Goal: Task Accomplishment & Management: Complete application form

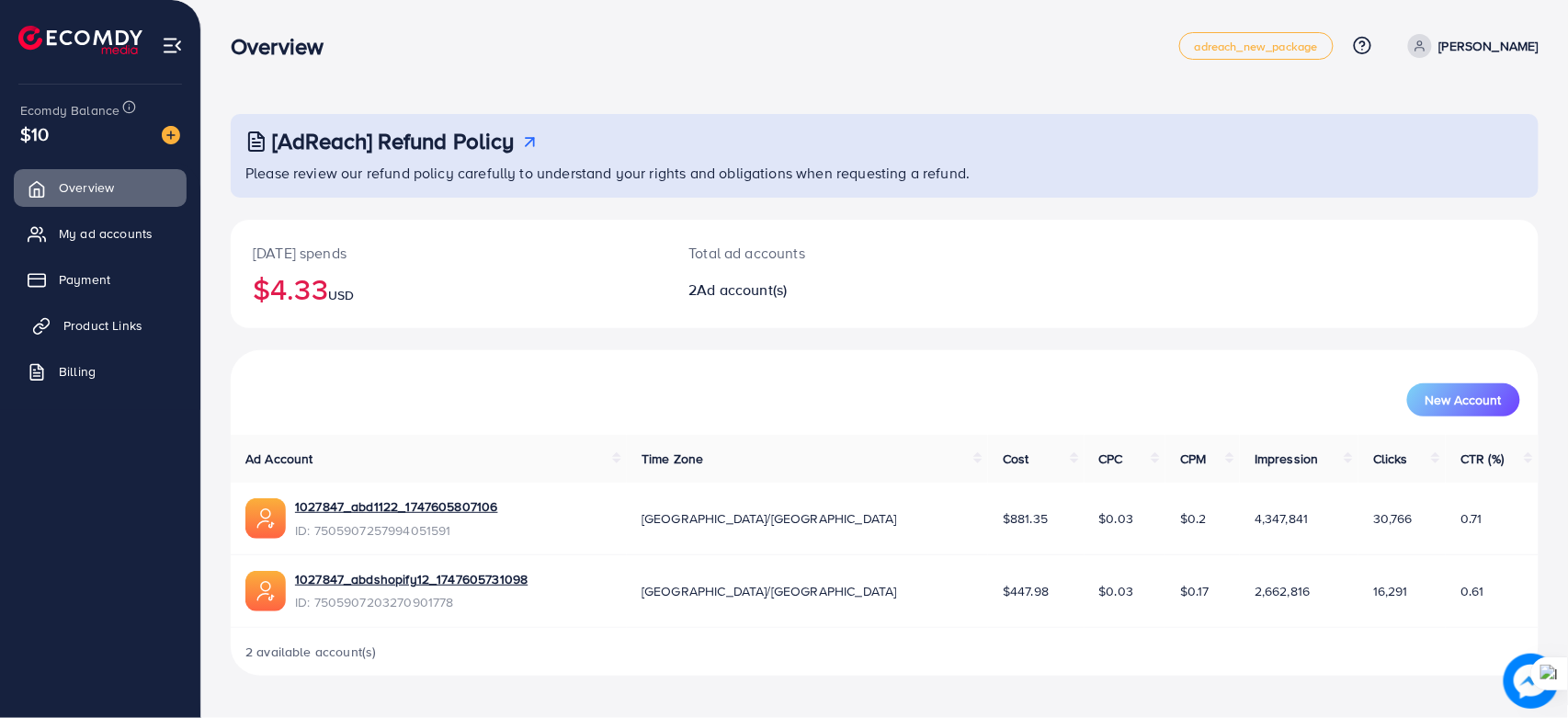
click at [88, 322] on span "Product Links" at bounding box center [103, 326] width 79 height 19
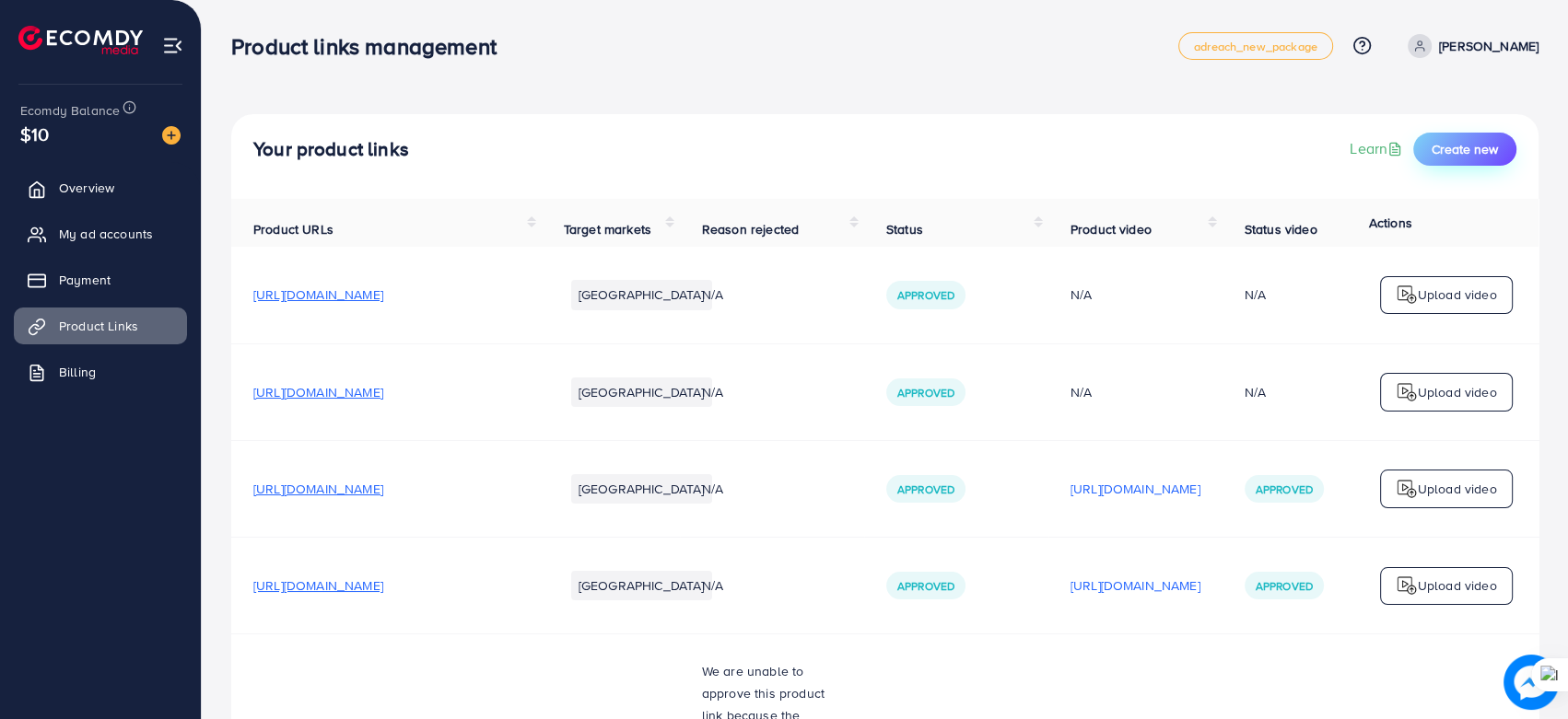
click at [1280, 147] on span "Create new" at bounding box center [1465, 149] width 66 height 19
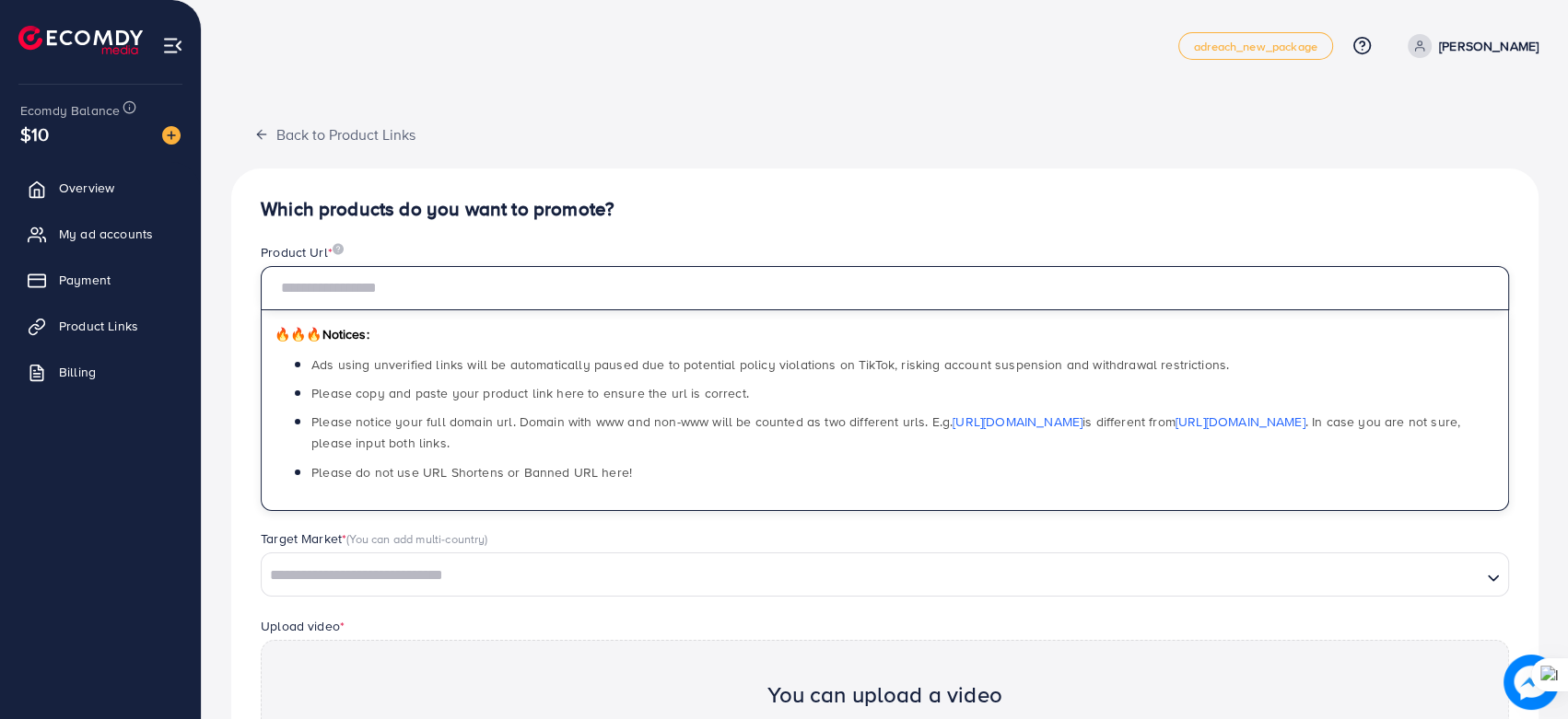
click at [497, 290] on input "text" at bounding box center [885, 288] width 1249 height 44
paste input "**********"
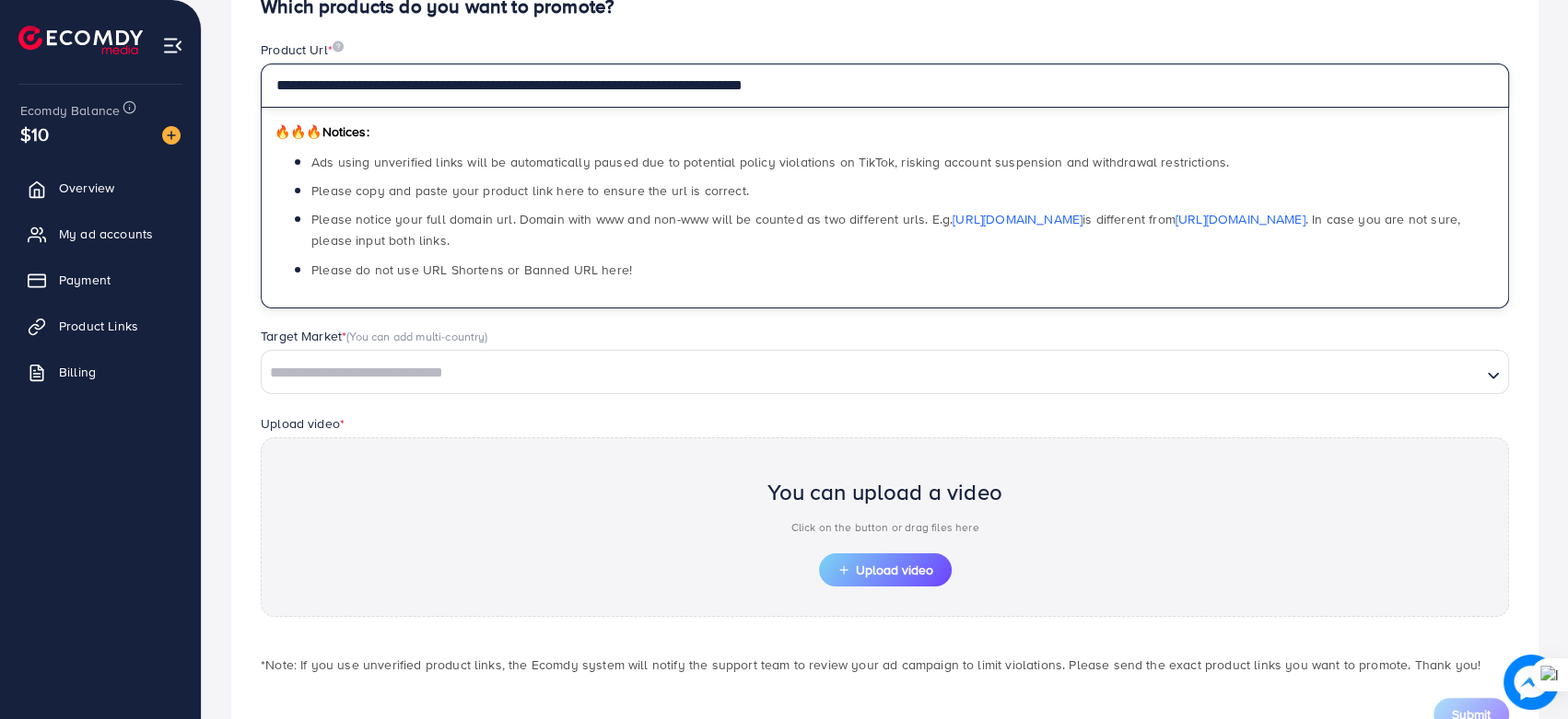
scroll to position [272, 0]
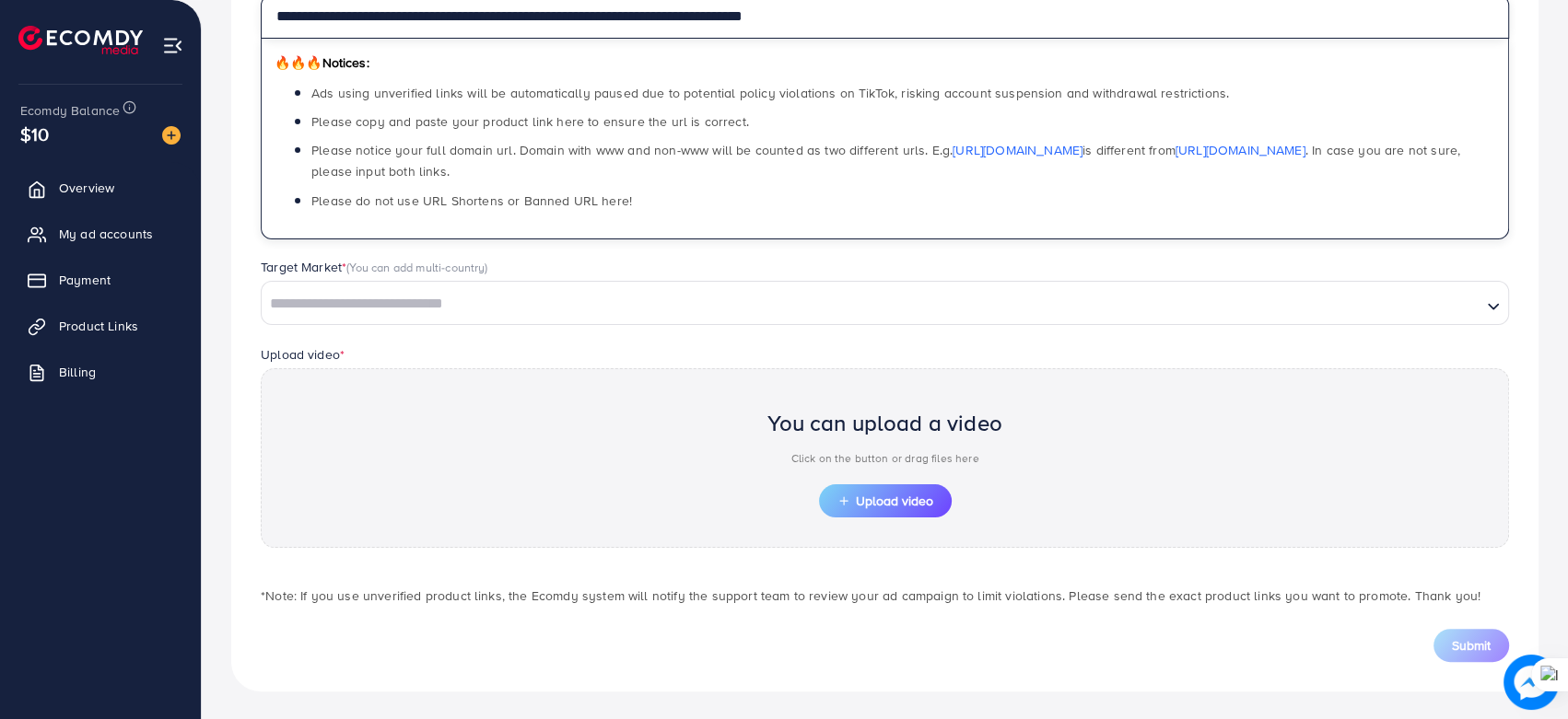
type input "**********"
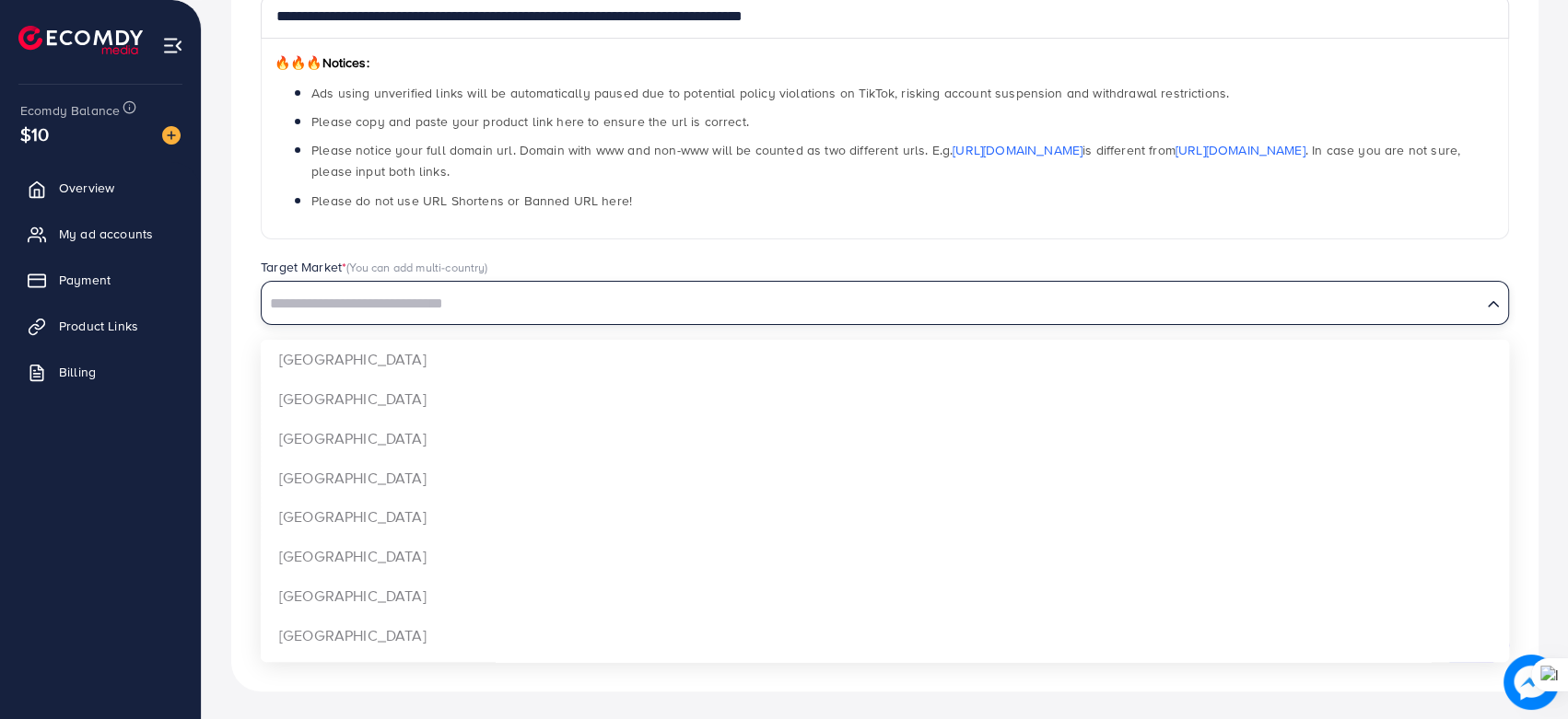
click at [600, 303] on input "Search for option" at bounding box center [871, 303] width 1216 height 29
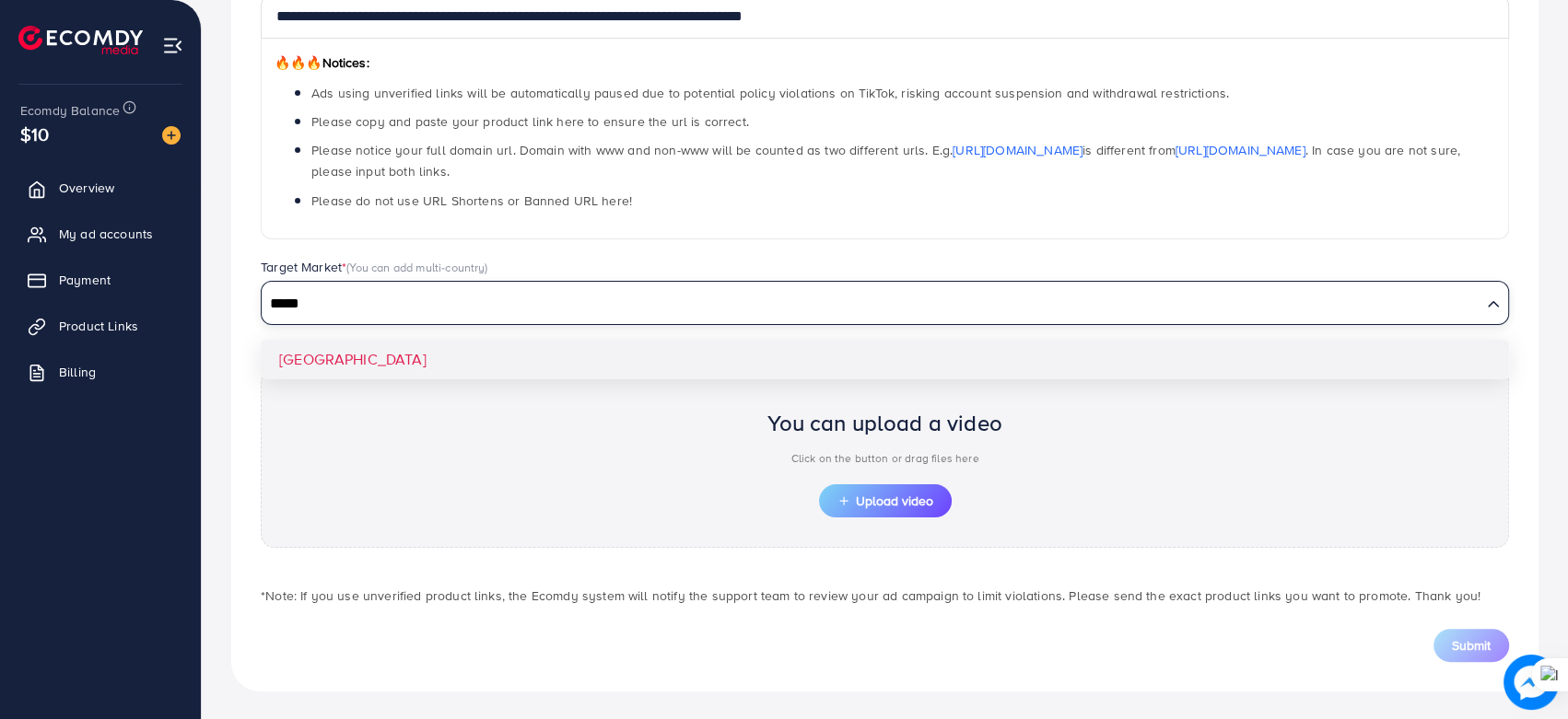
type input "*****"
click at [597, 350] on div "**********" at bounding box center [885, 294] width 1307 height 795
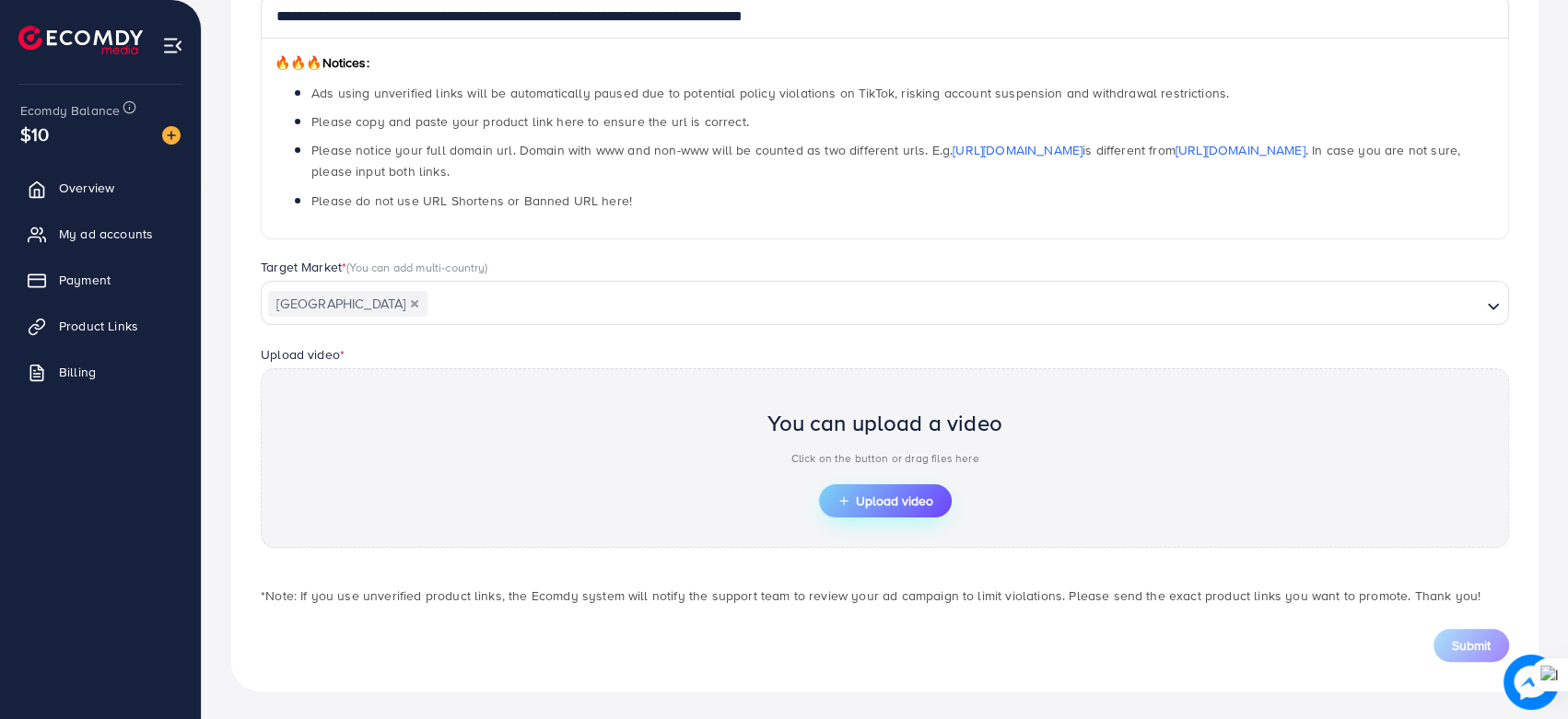
click at [906, 497] on span "Upload video" at bounding box center [885, 500] width 96 height 13
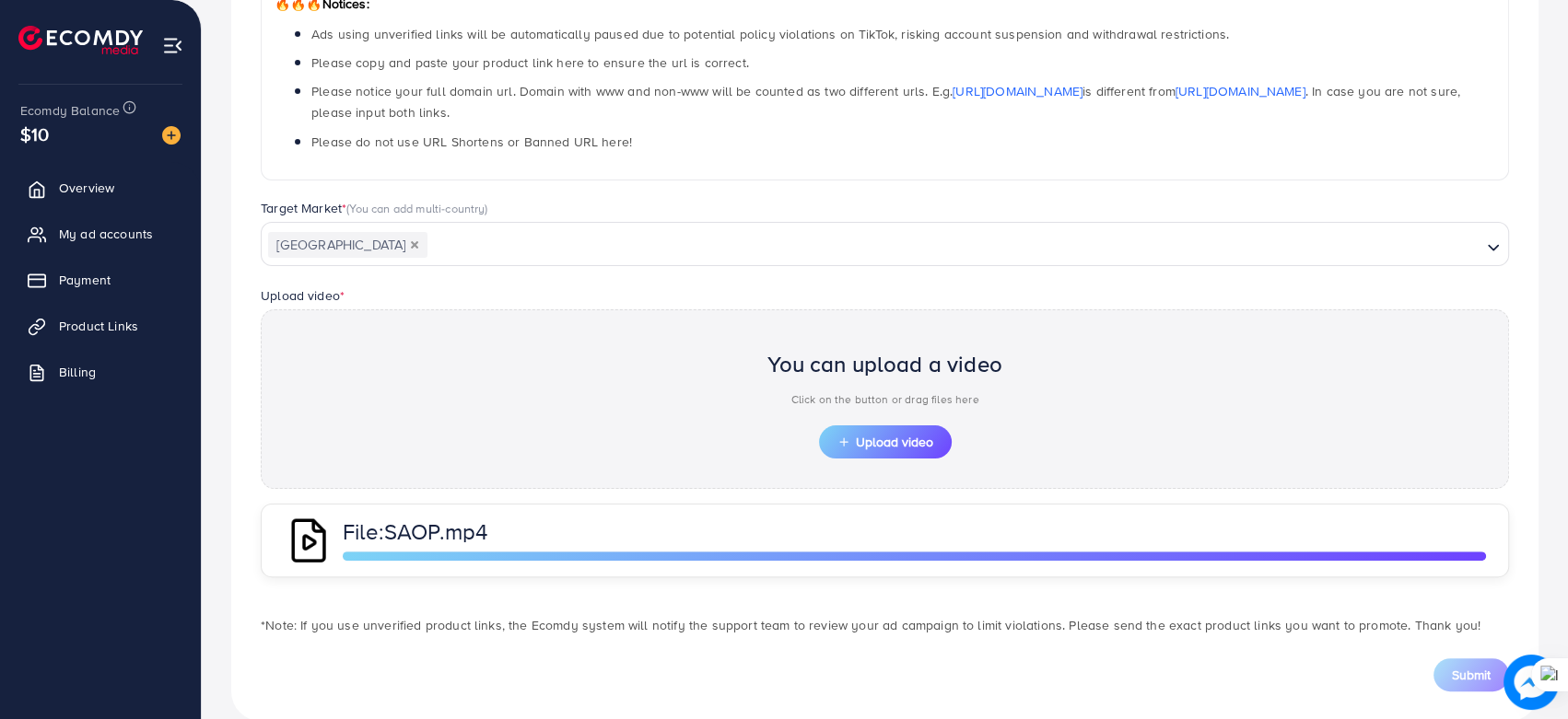
scroll to position [360, 0]
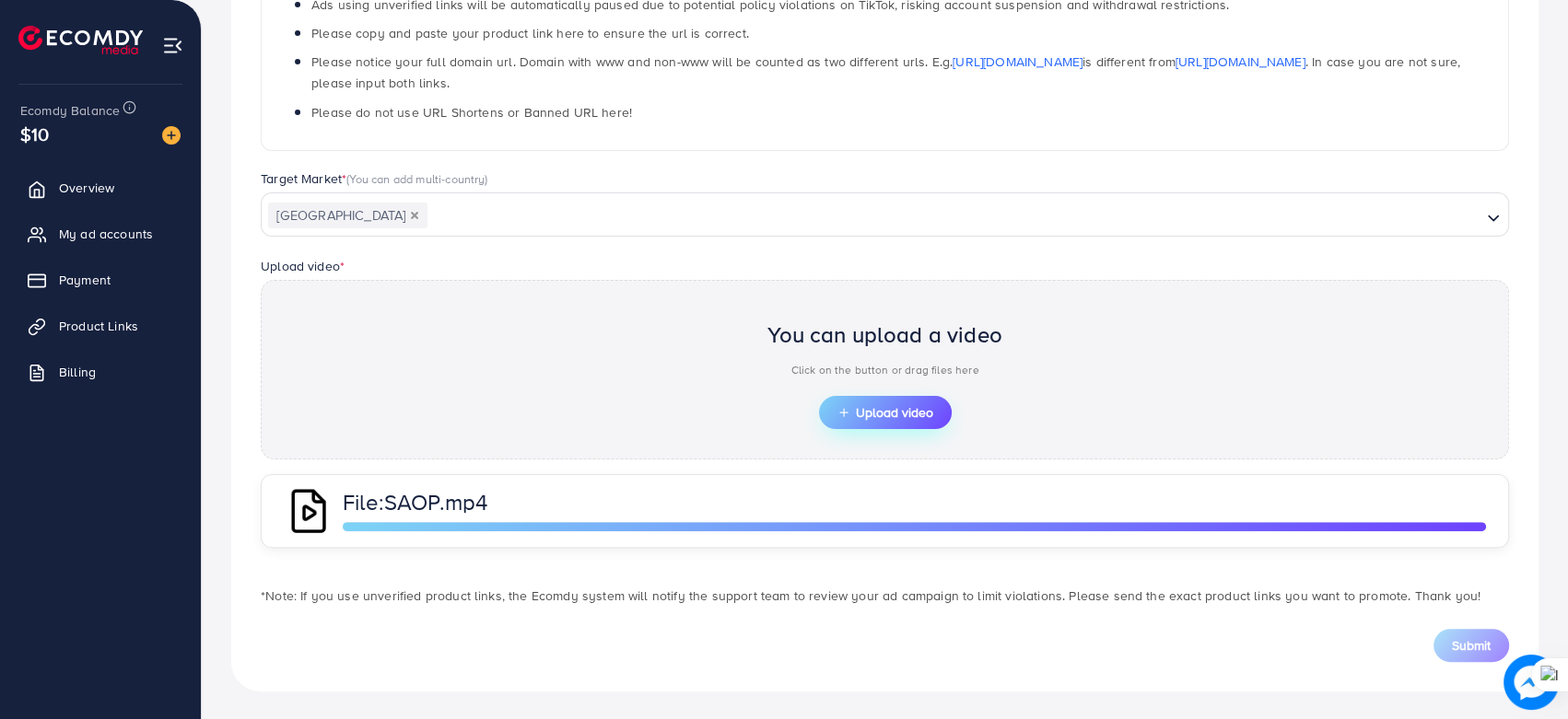
click at [876, 406] on span "Upload video" at bounding box center [885, 412] width 96 height 13
click at [861, 408] on span "Upload video" at bounding box center [885, 412] width 96 height 13
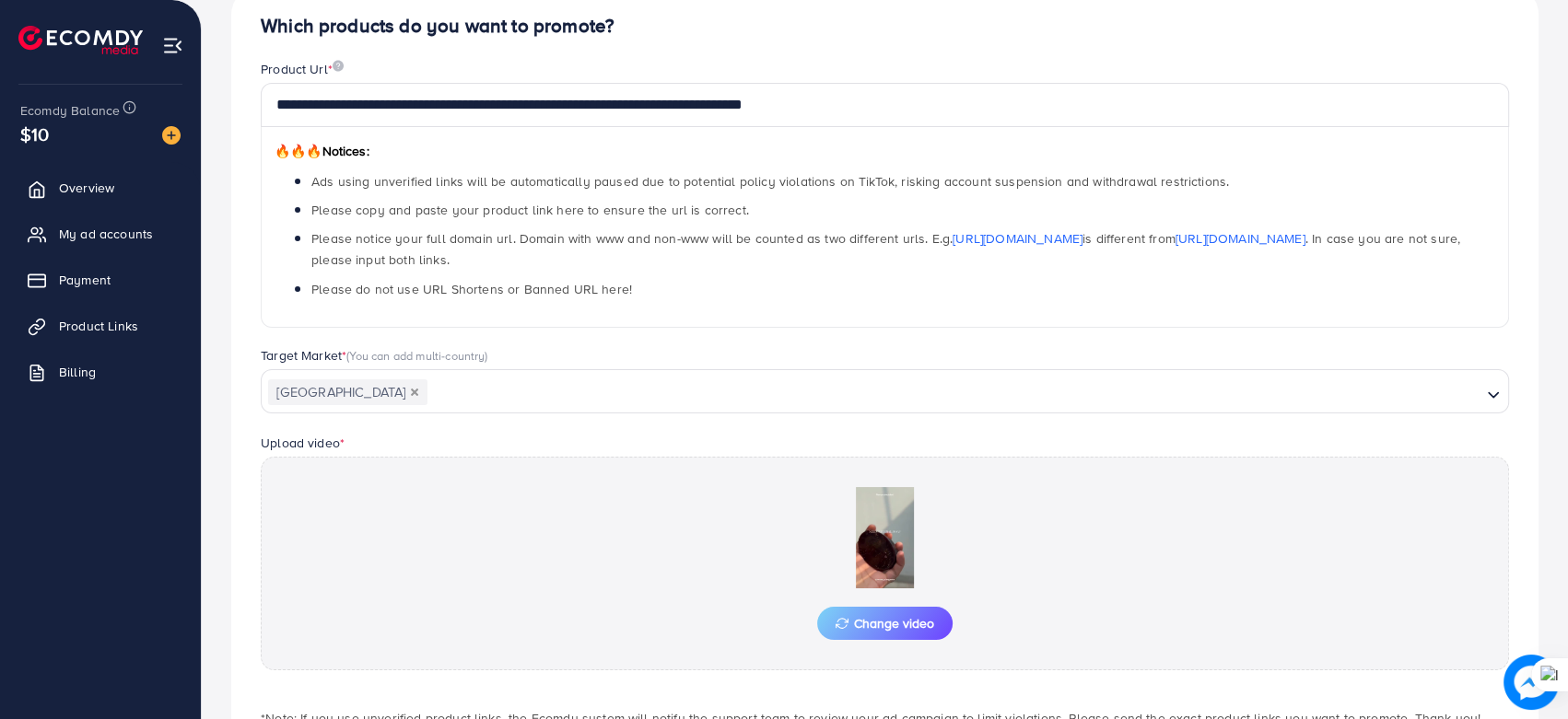
scroll to position [305, 0]
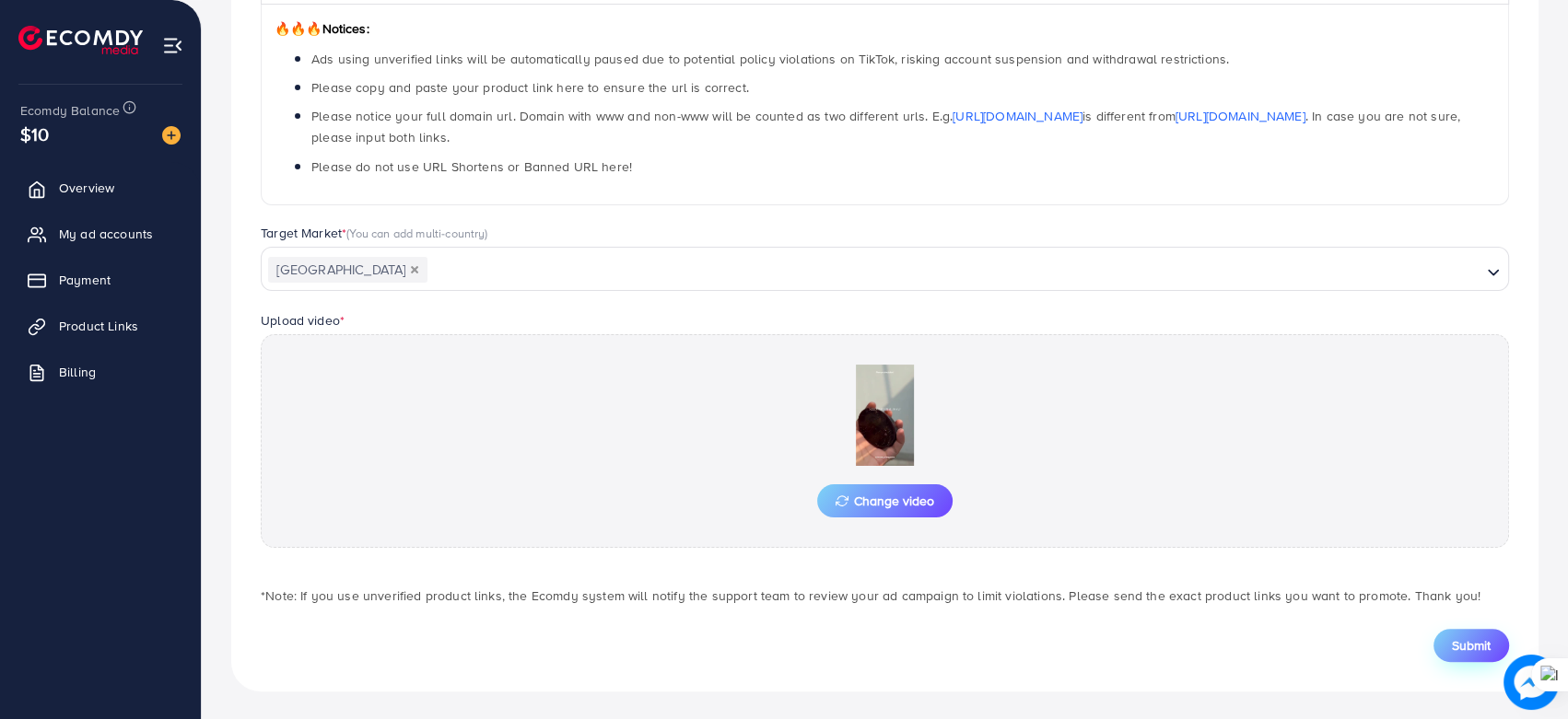
click at [1280, 587] on span "Submit" at bounding box center [1470, 645] width 38 height 19
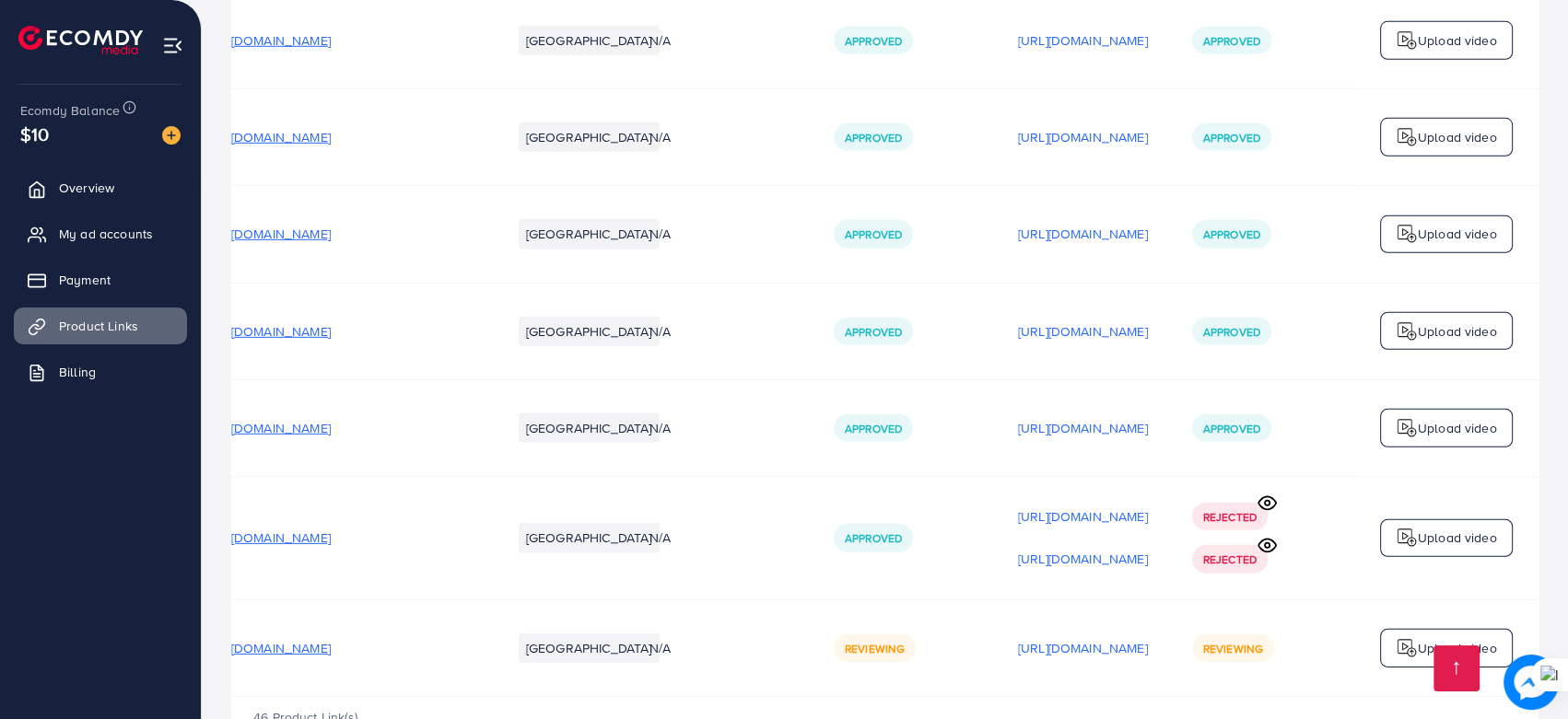
scroll to position [0, 152]
click at [1083, 548] on p "[URL][DOMAIN_NAME]" at bounding box center [1083, 558] width 130 height 22
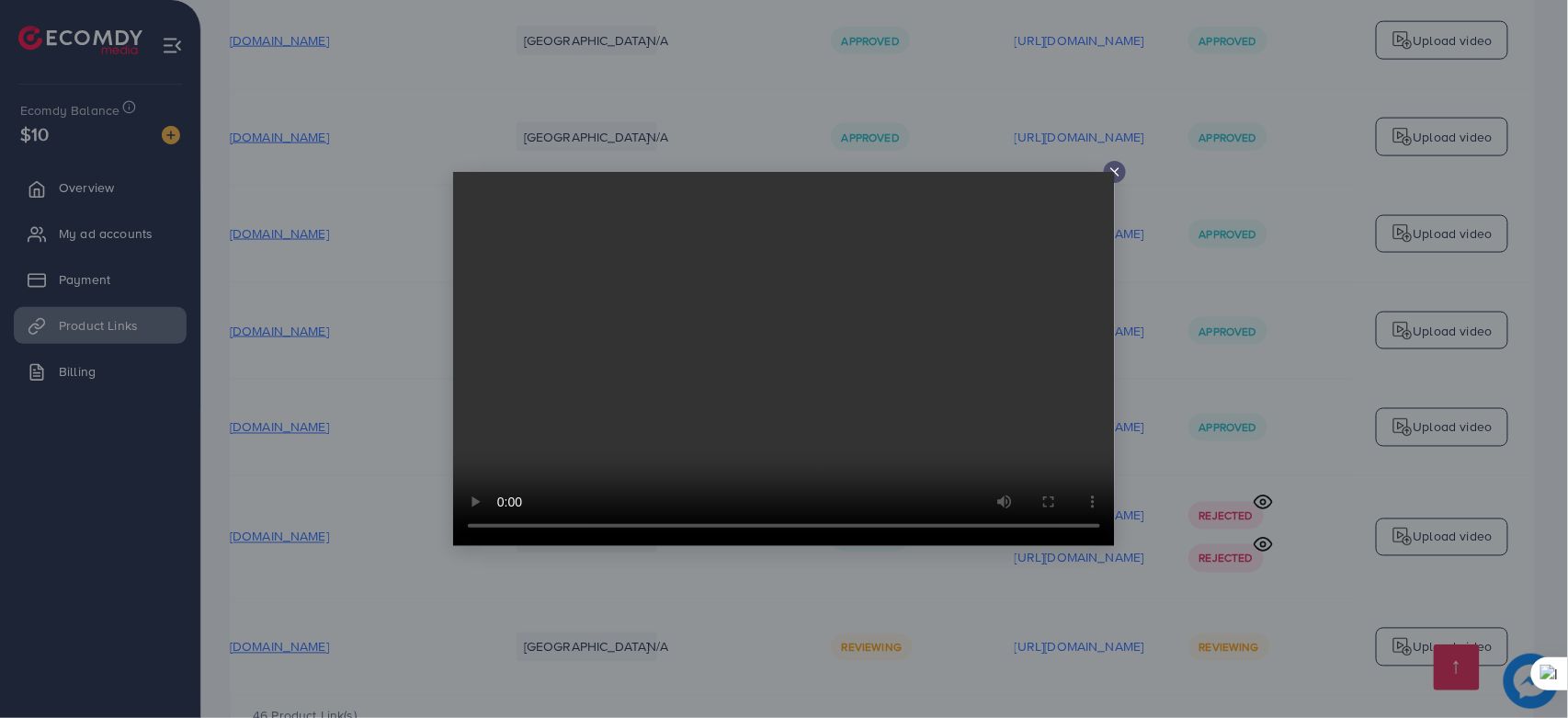
click at [1121, 166] on icon at bounding box center [1114, 171] width 15 height 15
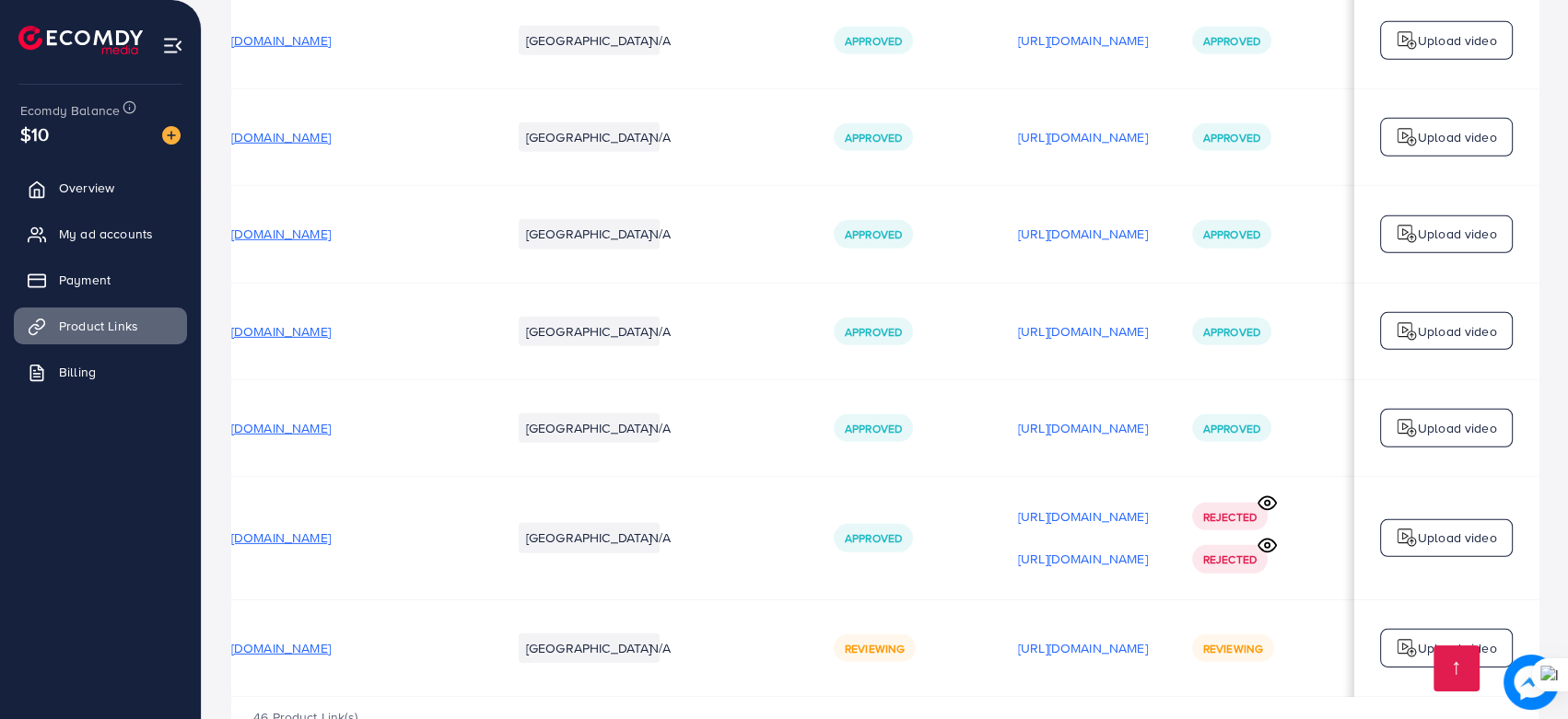
scroll to position [0, 148]
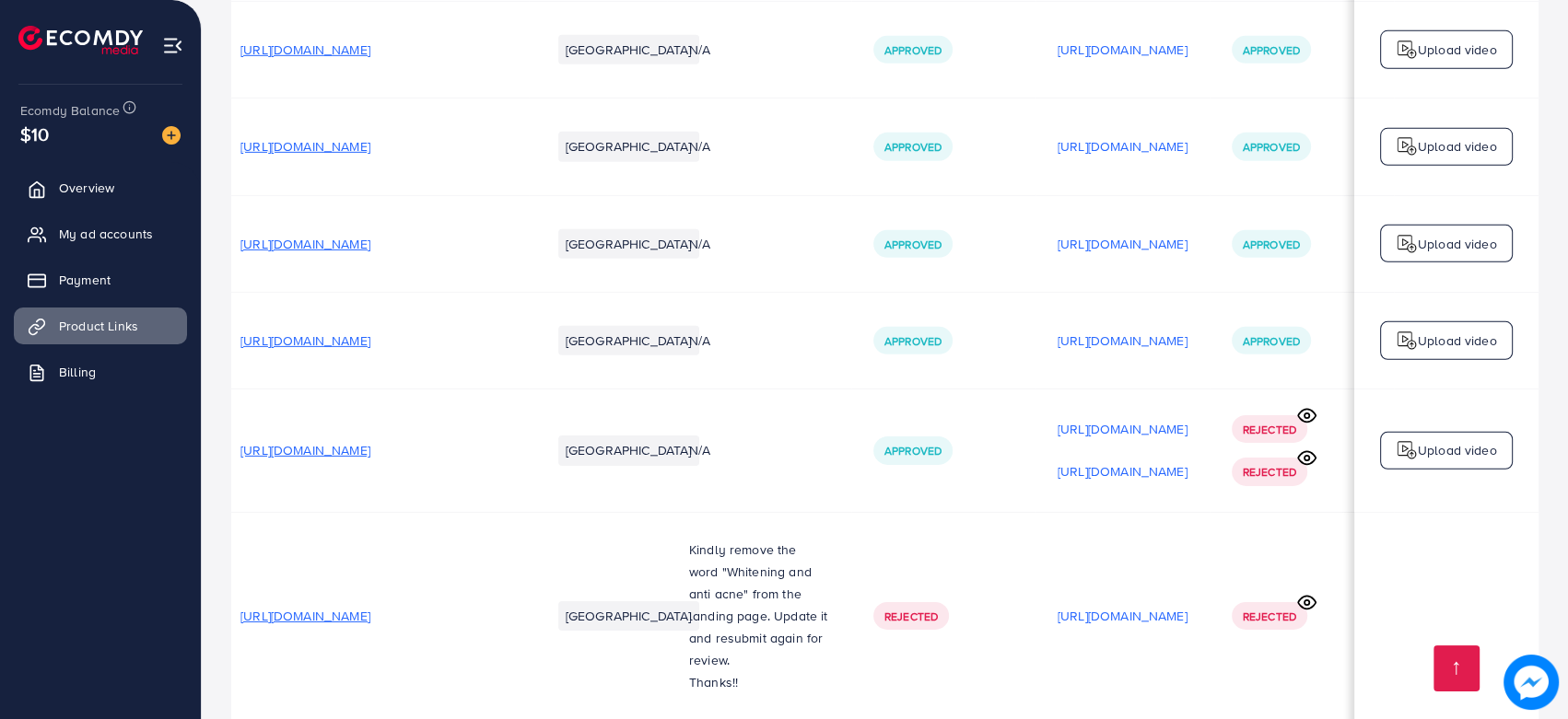
scroll to position [0, 13]
click at [1175, 605] on p "[URL][DOMAIN_NAME]" at bounding box center [1123, 616] width 130 height 22
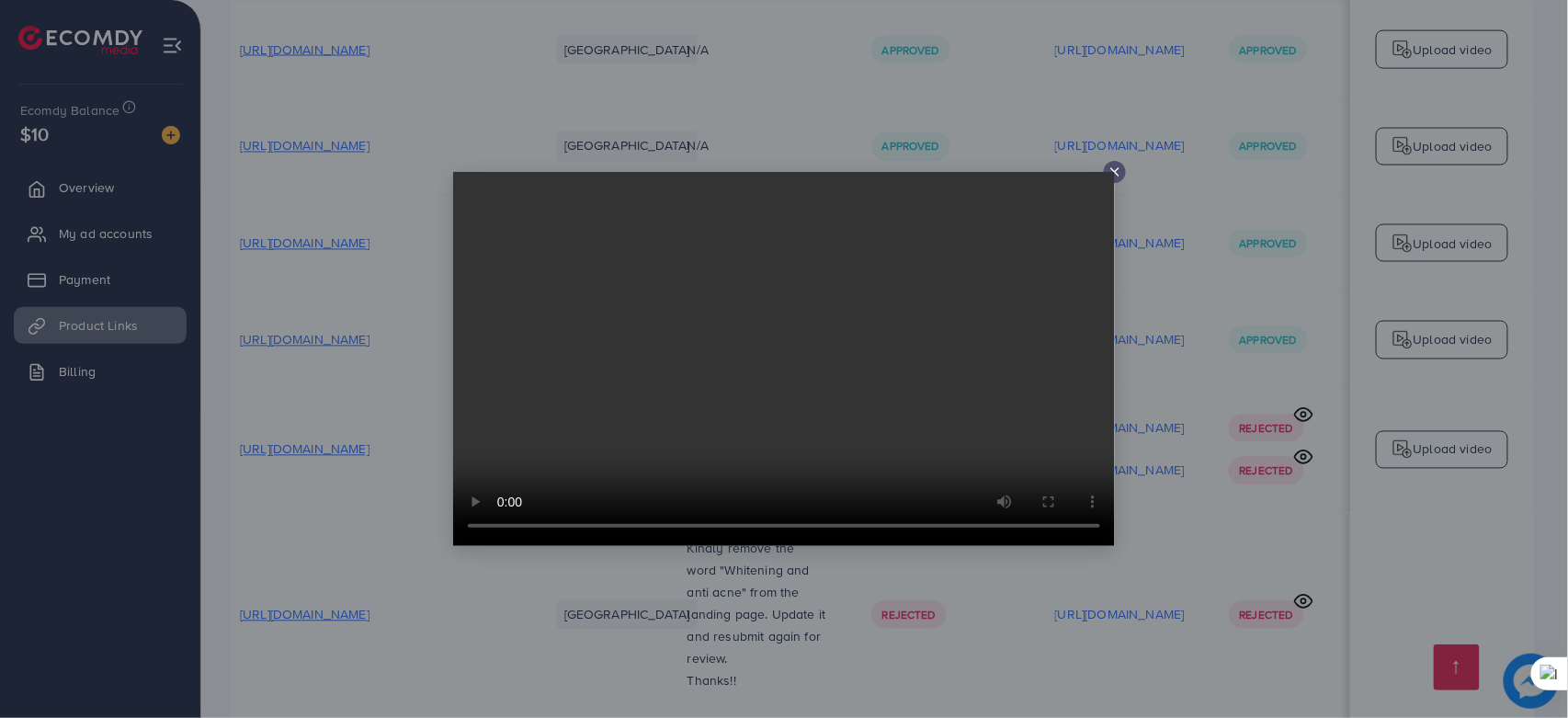
click at [1119, 171] on icon at bounding box center [1114, 171] width 15 height 15
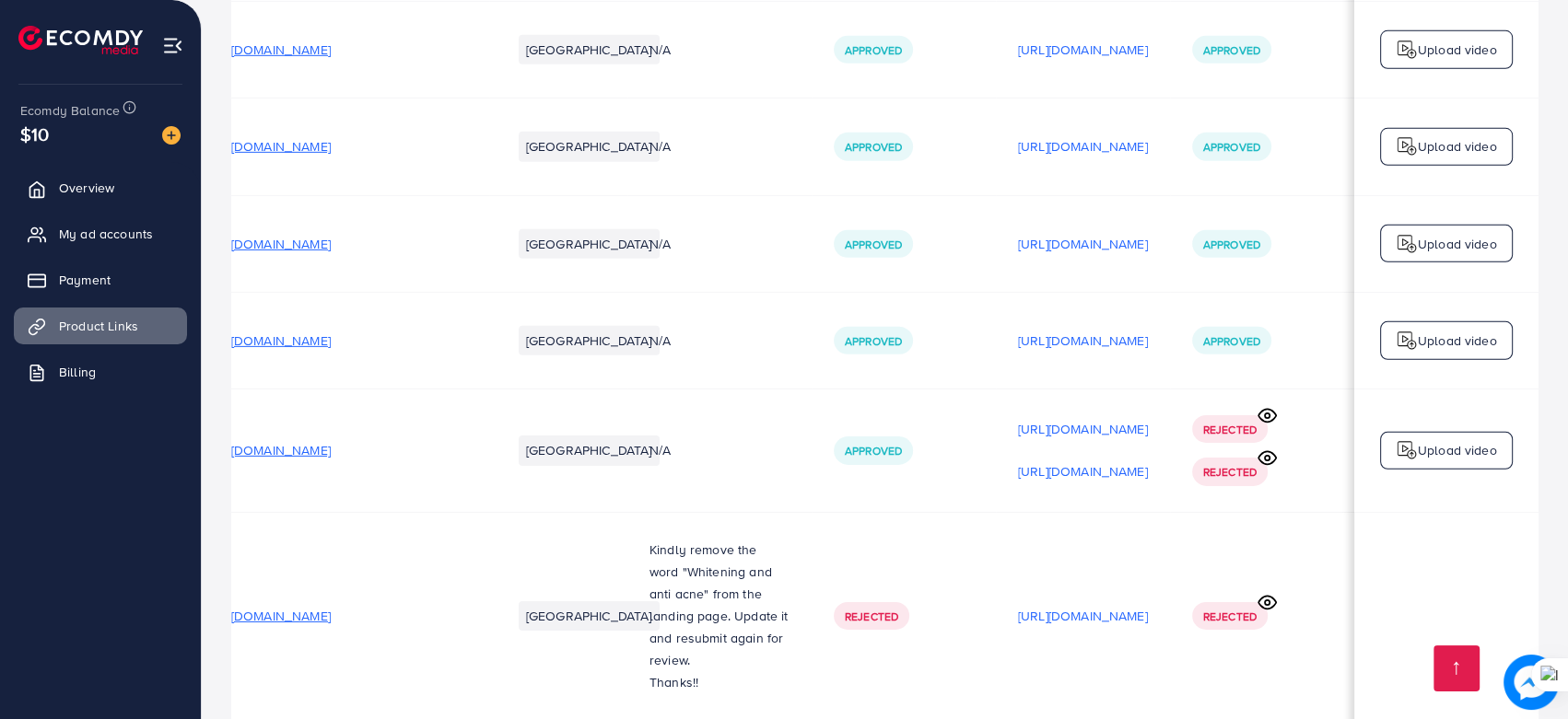
scroll to position [0, 0]
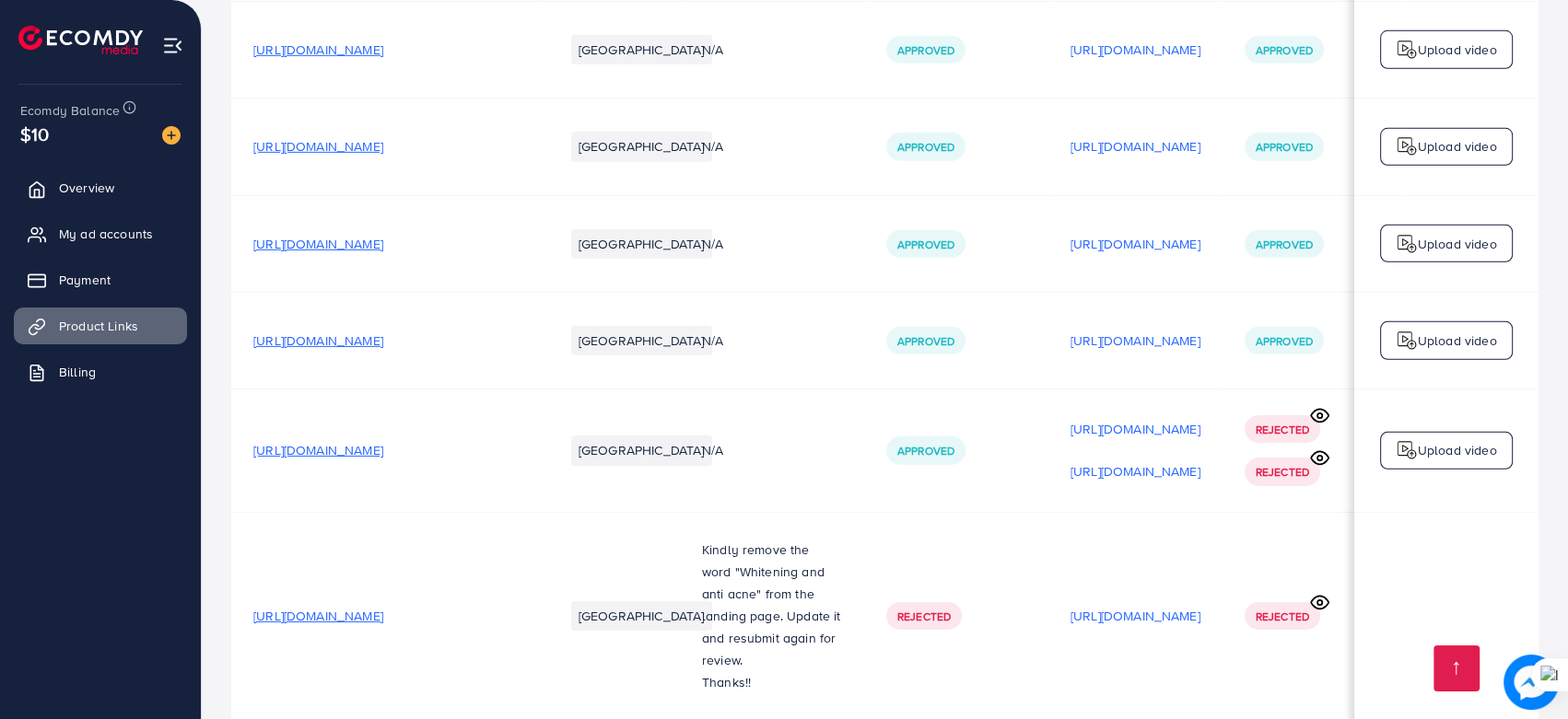
click at [383, 607] on span "[URL][DOMAIN_NAME]" at bounding box center [318, 616] width 130 height 19
click at [1161, 605] on p "[URL][DOMAIN_NAME]" at bounding box center [1135, 616] width 130 height 22
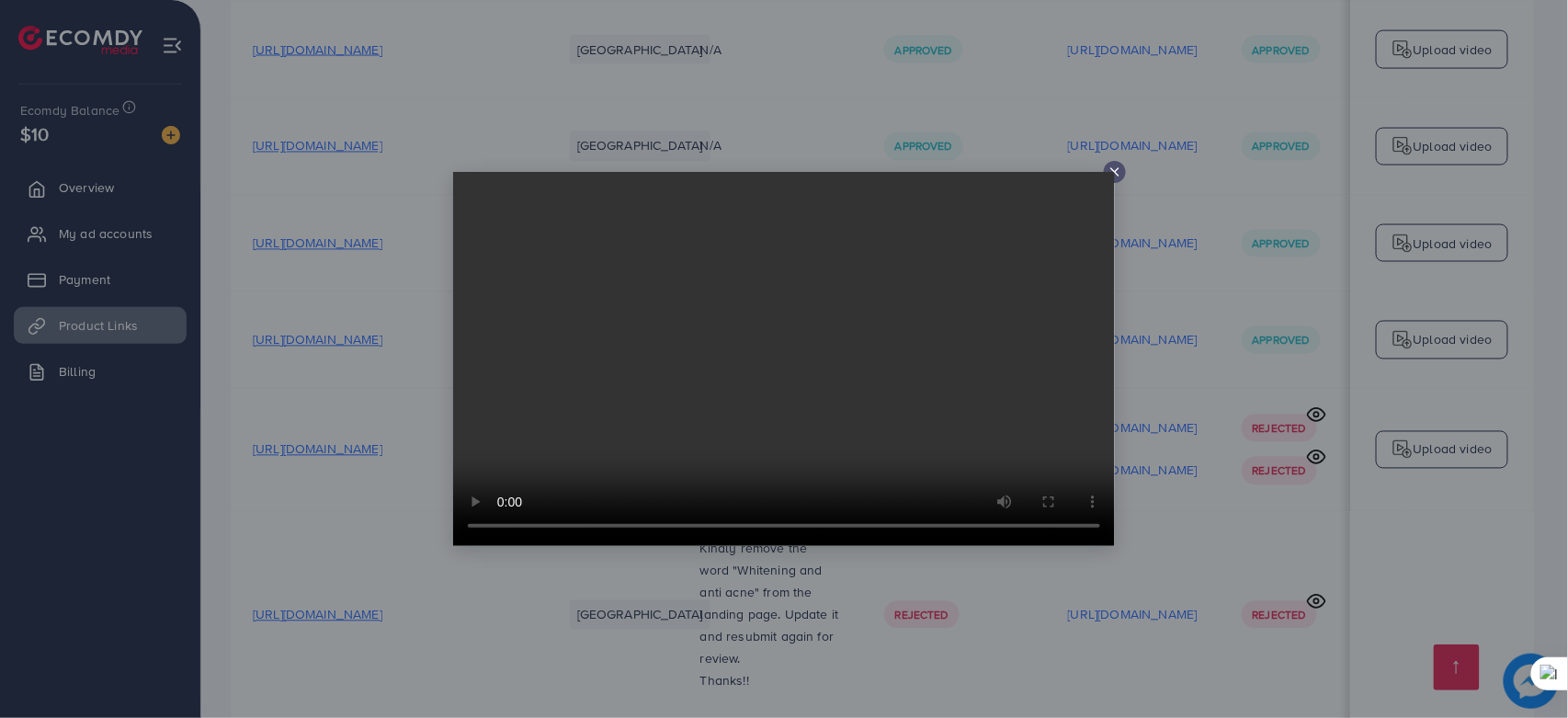
click at [1107, 164] on icon at bounding box center [1114, 171] width 15 height 15
